Goal: Information Seeking & Learning: Find specific fact

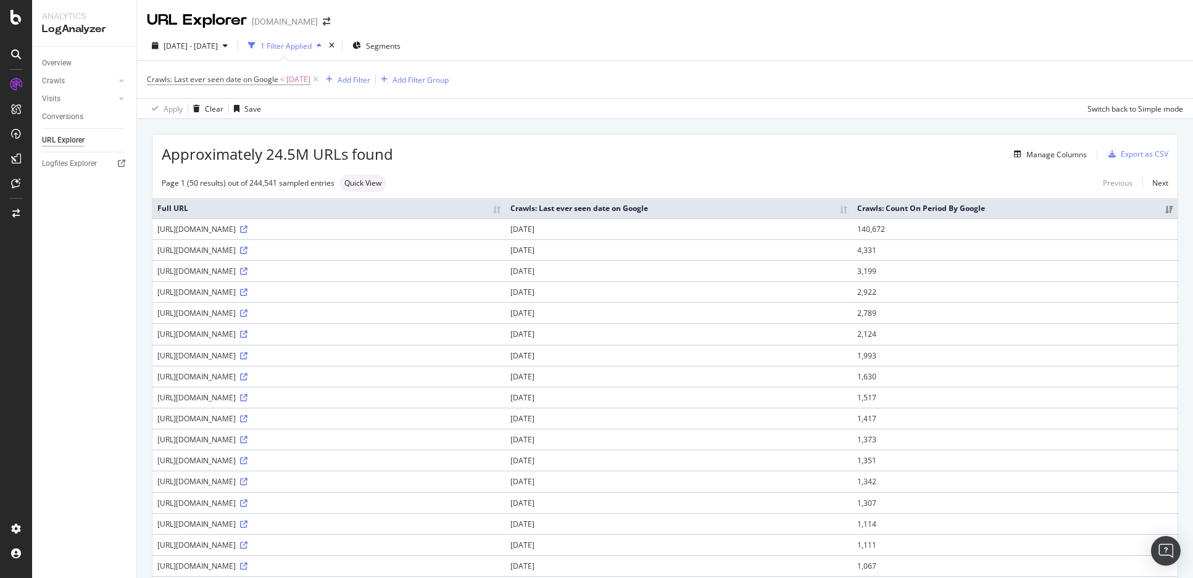
click at [852, 210] on th "Crawls: Last ever seen date on Google" at bounding box center [678, 208] width 347 height 20
drag, startPoint x: 339, startPoint y: 227, endPoint x: 152, endPoint y: 226, distance: 186.4
click at [152, 226] on td "[URL][DOMAIN_NAME]" at bounding box center [328, 228] width 353 height 21
click at [627, 161] on div "Manage Columns" at bounding box center [740, 154] width 694 height 15
drag, startPoint x: 338, startPoint y: 228, endPoint x: 155, endPoint y: 231, distance: 183.3
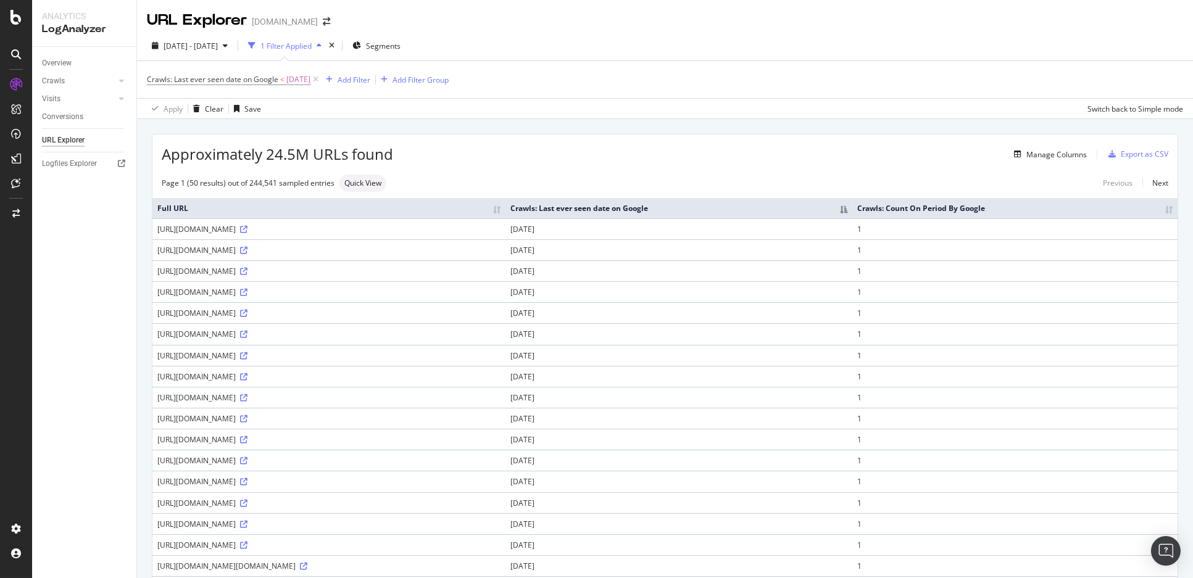
click at [155, 231] on td "[URL][DOMAIN_NAME]" at bounding box center [328, 228] width 353 height 21
copy div "[URL][DOMAIN_NAME]"
drag, startPoint x: 154, startPoint y: 250, endPoint x: 394, endPoint y: 248, distance: 239.4
click at [394, 248] on td "[URL][DOMAIN_NAME]" at bounding box center [328, 249] width 353 height 21
copy div "[URL][DOMAIN_NAME]"
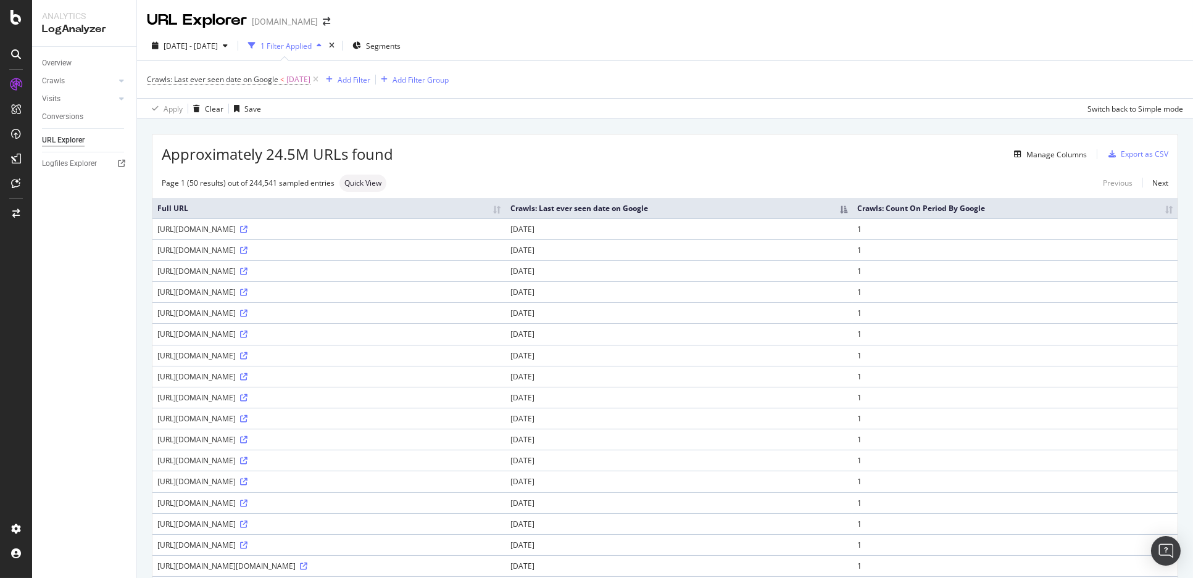
drag, startPoint x: 156, startPoint y: 270, endPoint x: 344, endPoint y: 268, distance: 188.2
click at [344, 268] on td "[URL][DOMAIN_NAME]" at bounding box center [328, 270] width 353 height 21
copy div "[URL][DOMAIN_NAME]"
click at [1027, 156] on div "Manage Columns" at bounding box center [1056, 154] width 60 height 10
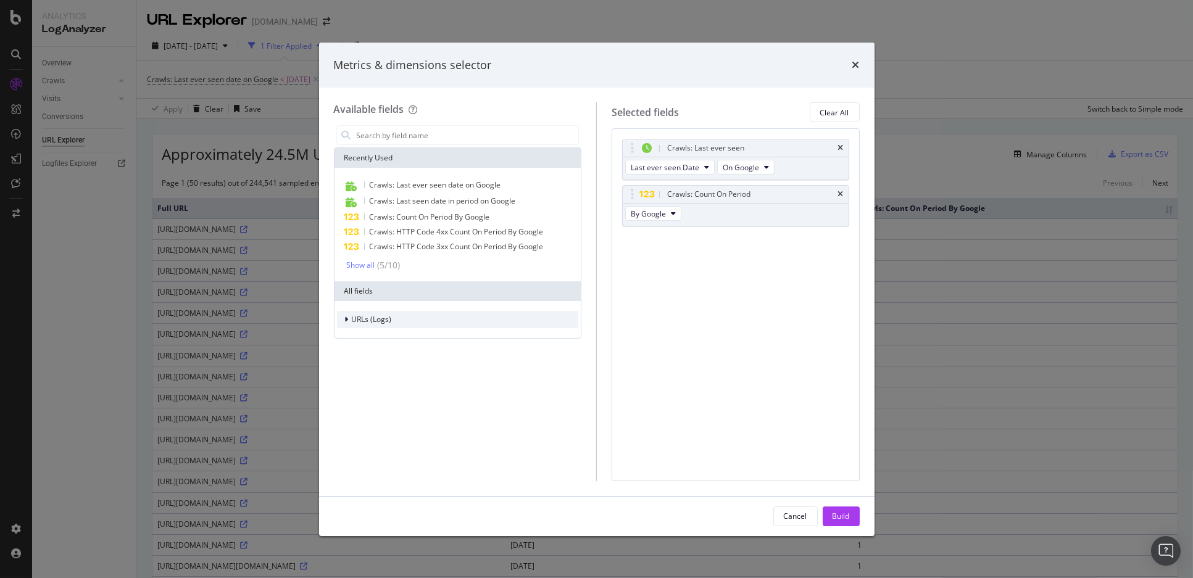
click at [396, 322] on div "URLs (Logs)" at bounding box center [458, 319] width 242 height 17
click at [858, 67] on icon "times" at bounding box center [855, 65] width 7 height 10
